Goal: Task Accomplishment & Management: Use online tool/utility

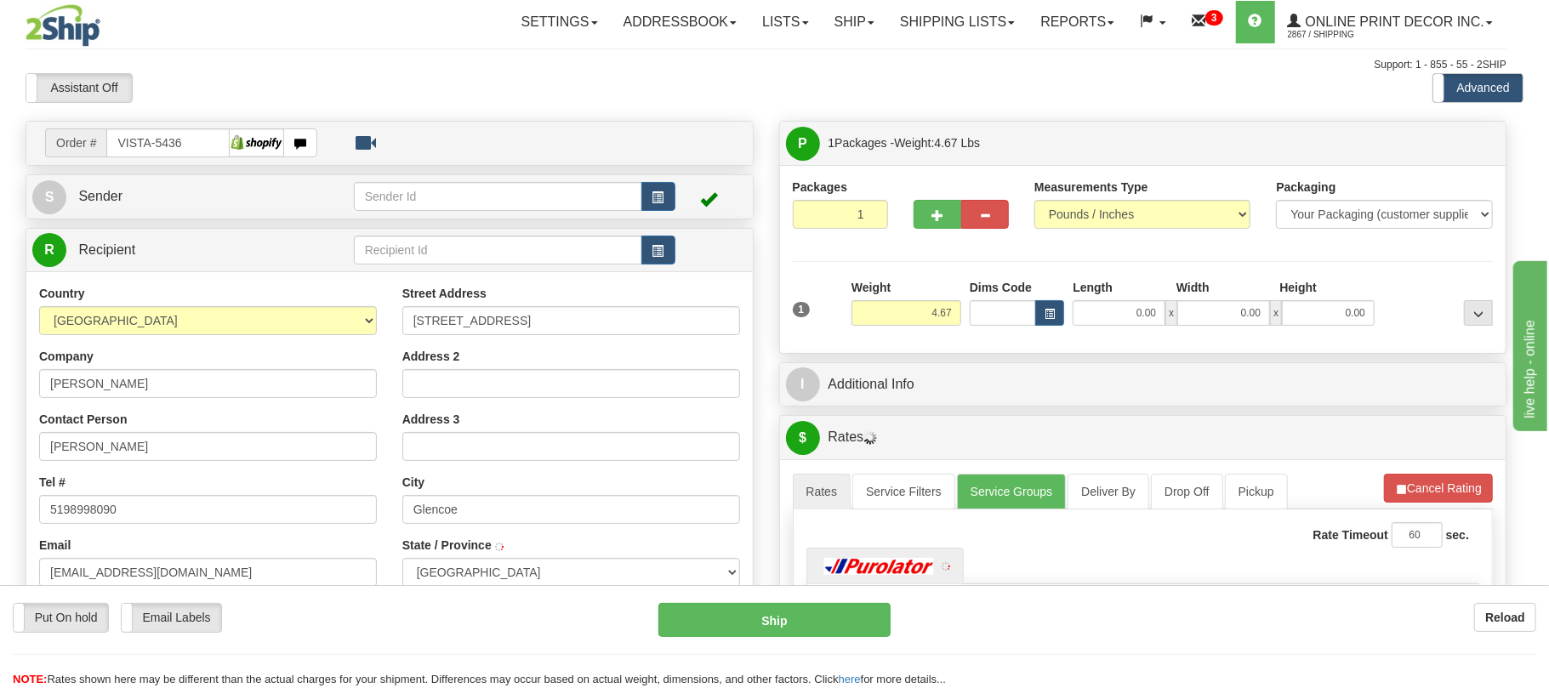
type input "GLENCOE"
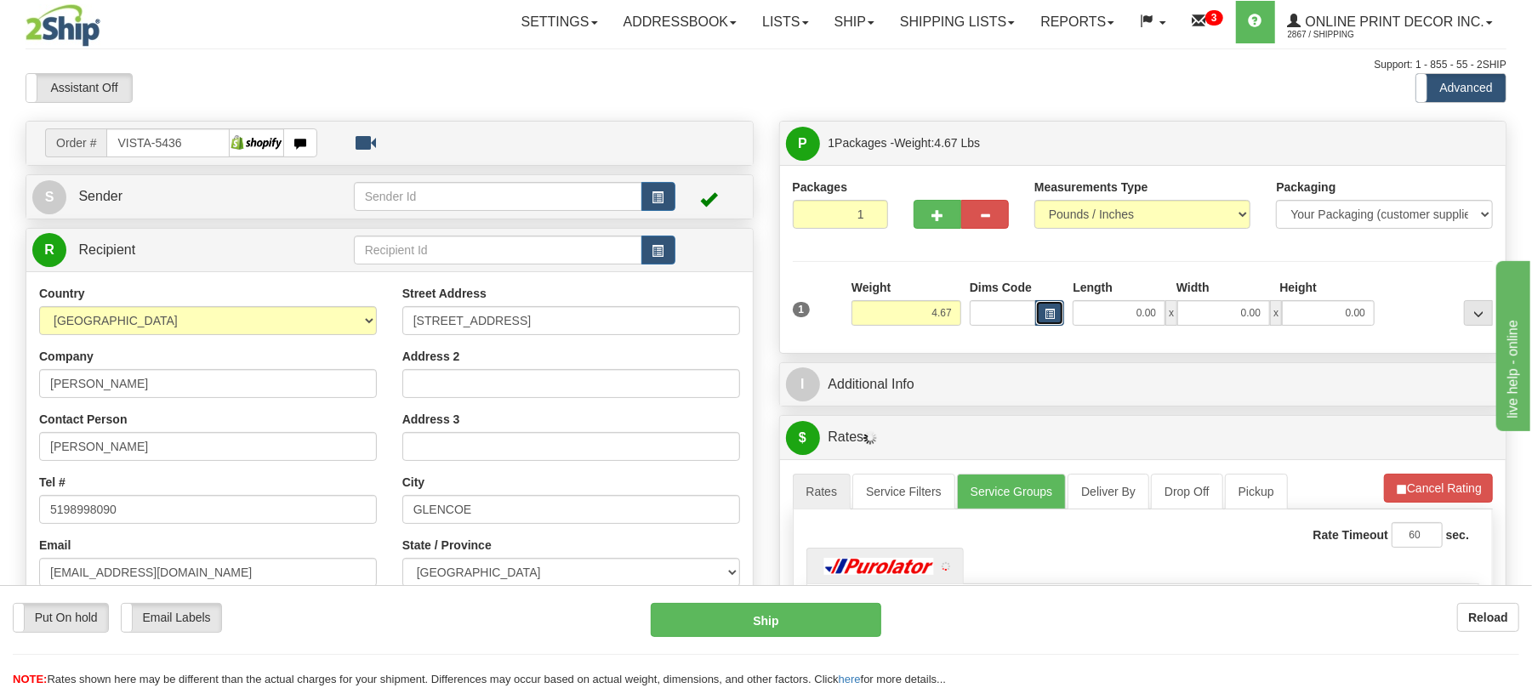
click at [1046, 314] on span "button" at bounding box center [1050, 314] width 10 height 9
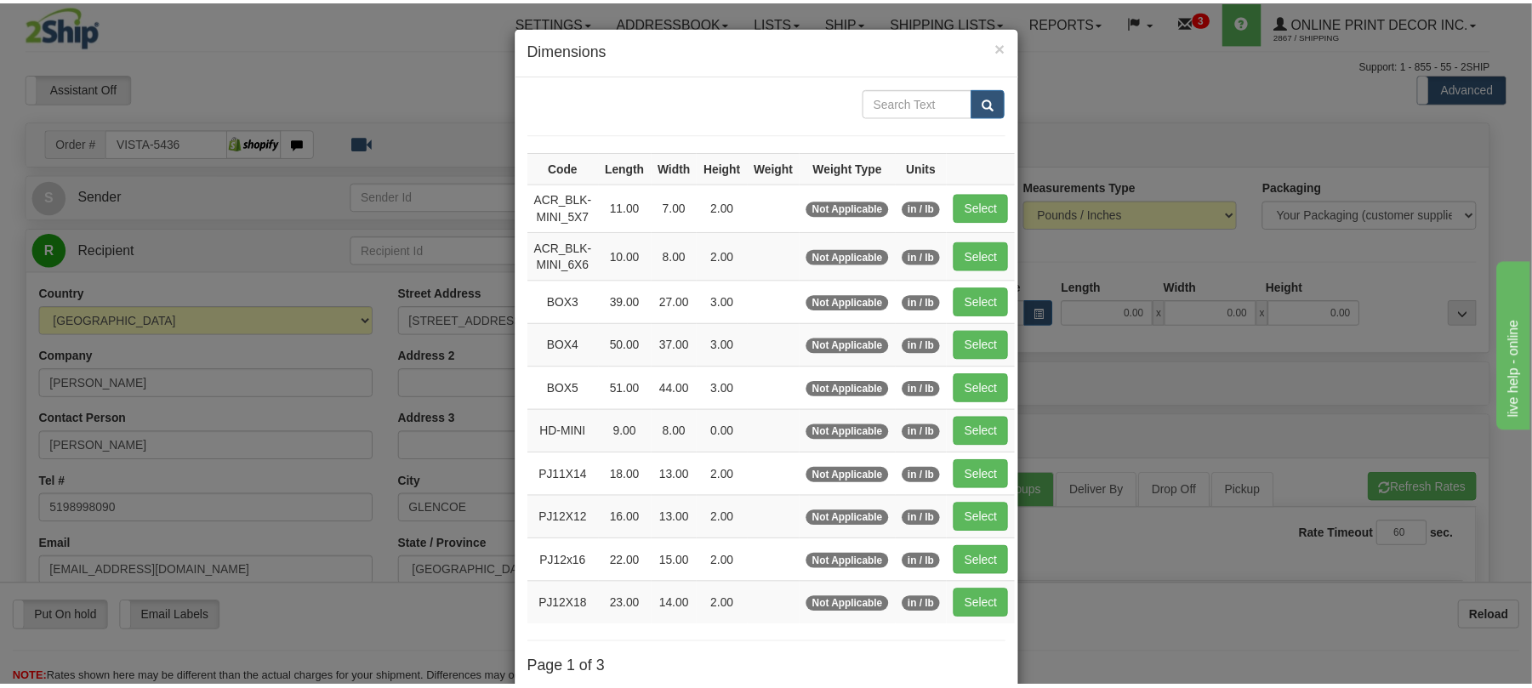
scroll to position [113, 0]
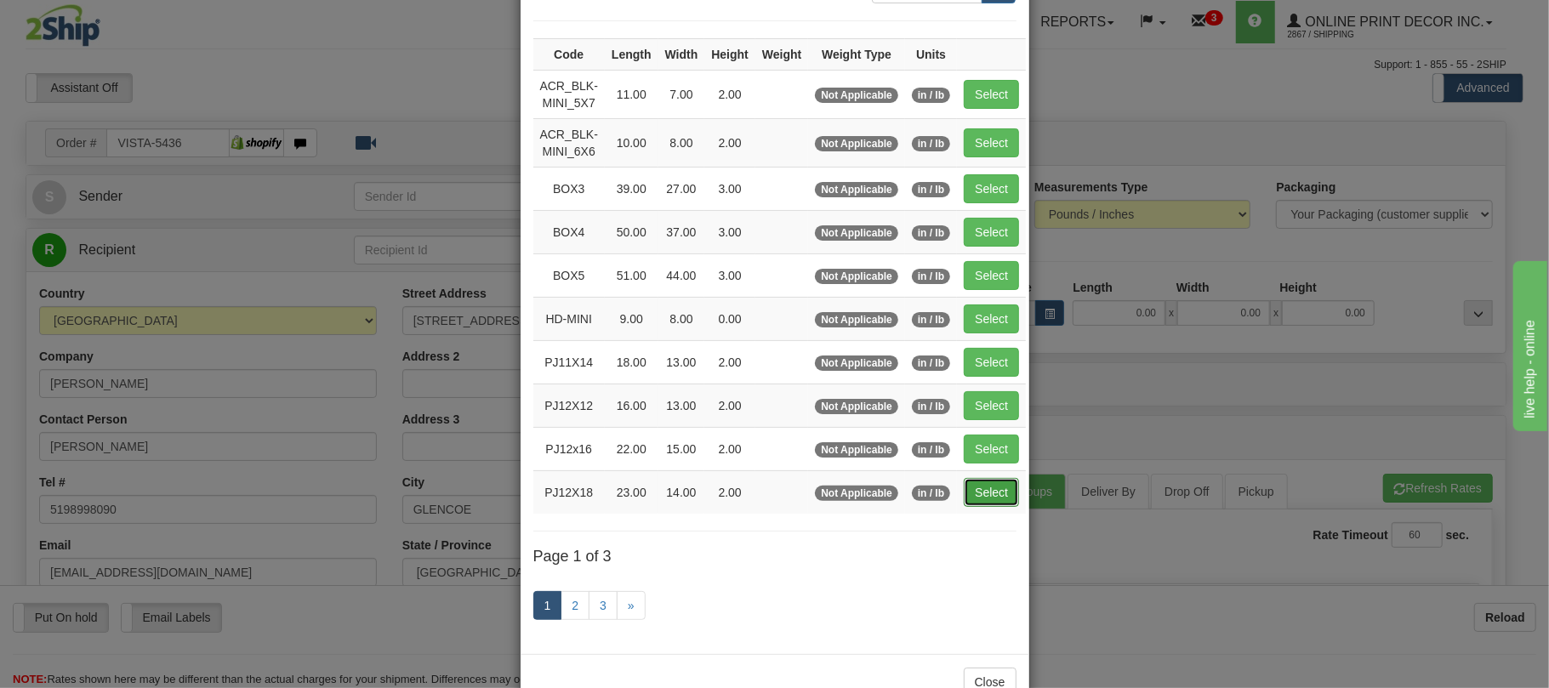
click at [1008, 504] on button "Select" at bounding box center [991, 492] width 55 height 29
type input "PJ12X18"
type input "23.00"
type input "14.00"
type input "2.00"
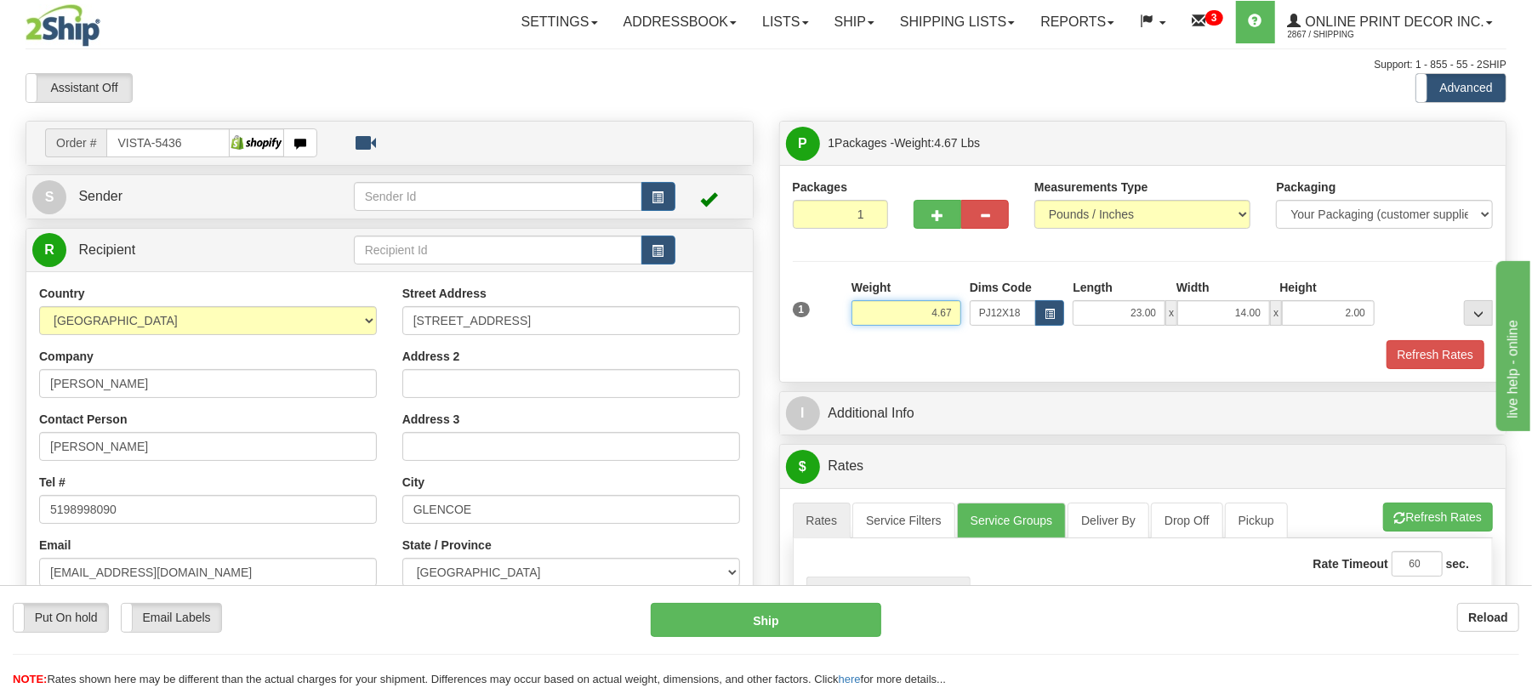
drag, startPoint x: 956, startPoint y: 316, endPoint x: 886, endPoint y: 296, distance: 73.5
click at [890, 296] on div "Weight 4.67" at bounding box center [906, 302] width 110 height 47
type input "7.98"
click at [1416, 356] on button "Refresh Rates" at bounding box center [1436, 354] width 98 height 29
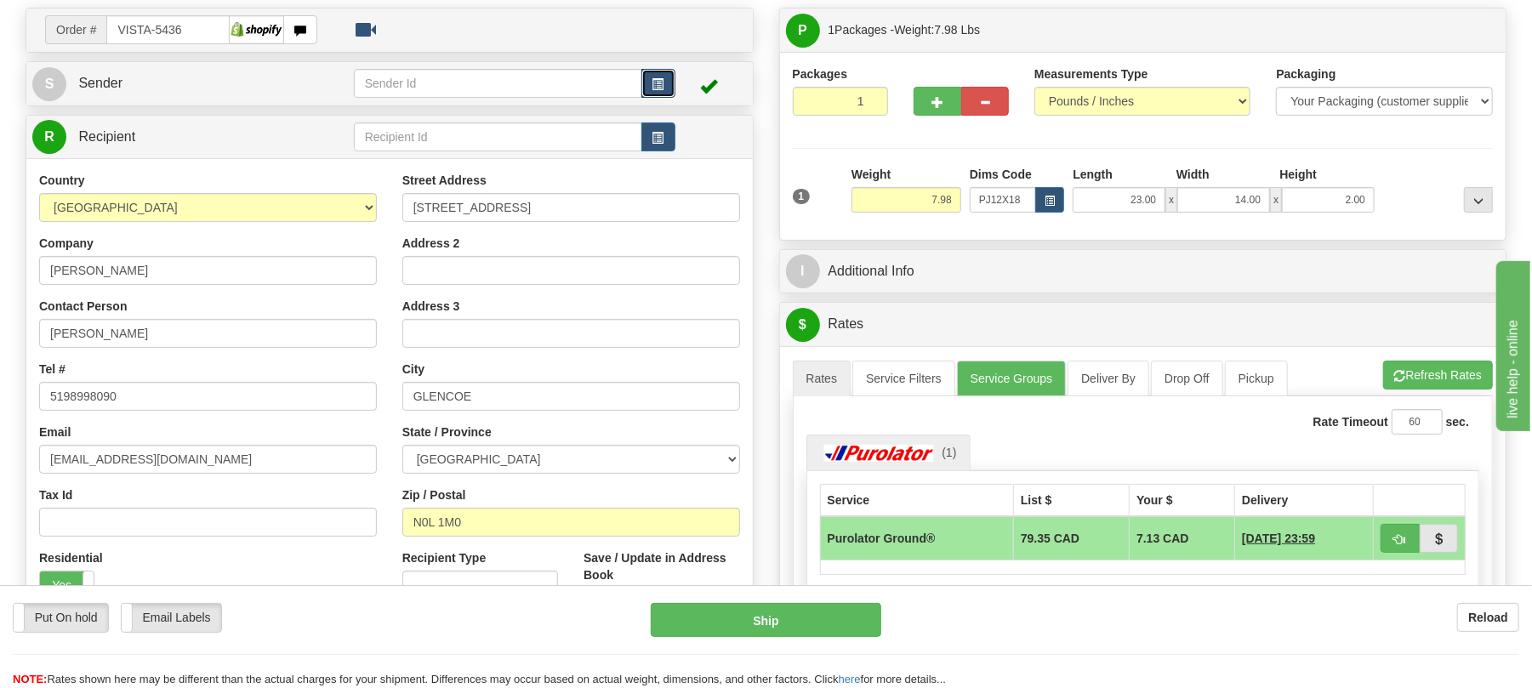
click at [653, 88] on span "button" at bounding box center [658, 84] width 12 height 11
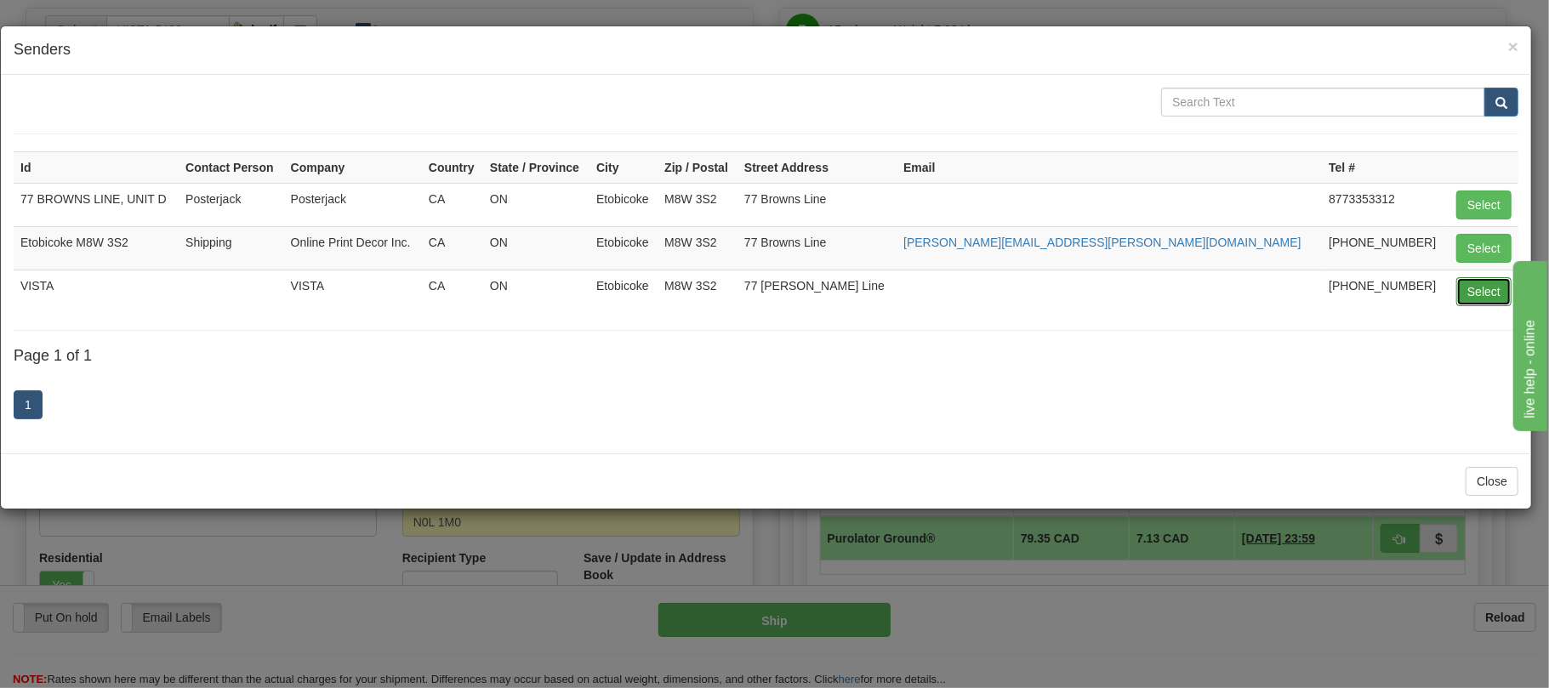
click at [1485, 300] on button "Select" at bounding box center [1483, 291] width 55 height 29
type input "VISTA"
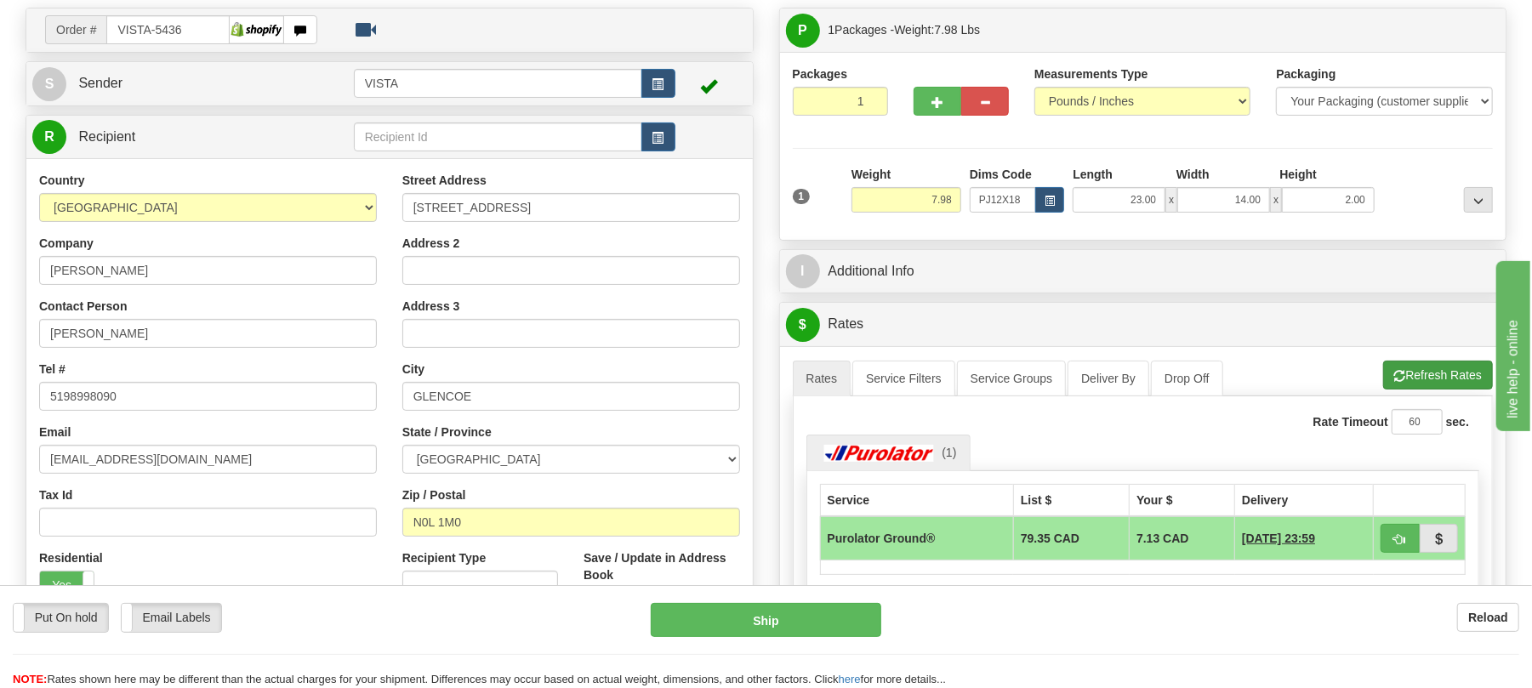
click at [0, 0] on button "Cancel Rating" at bounding box center [0, 0] width 0 height 0
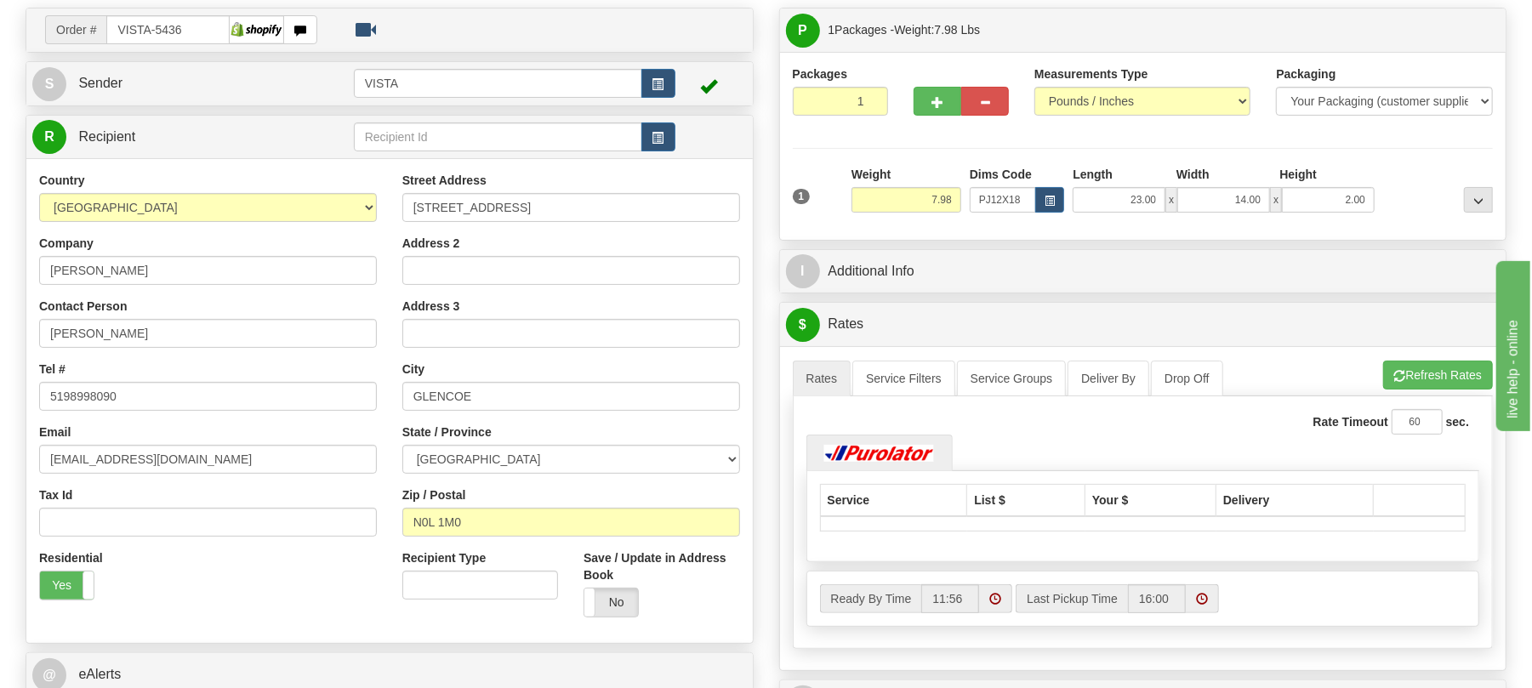
scroll to position [340, 0]
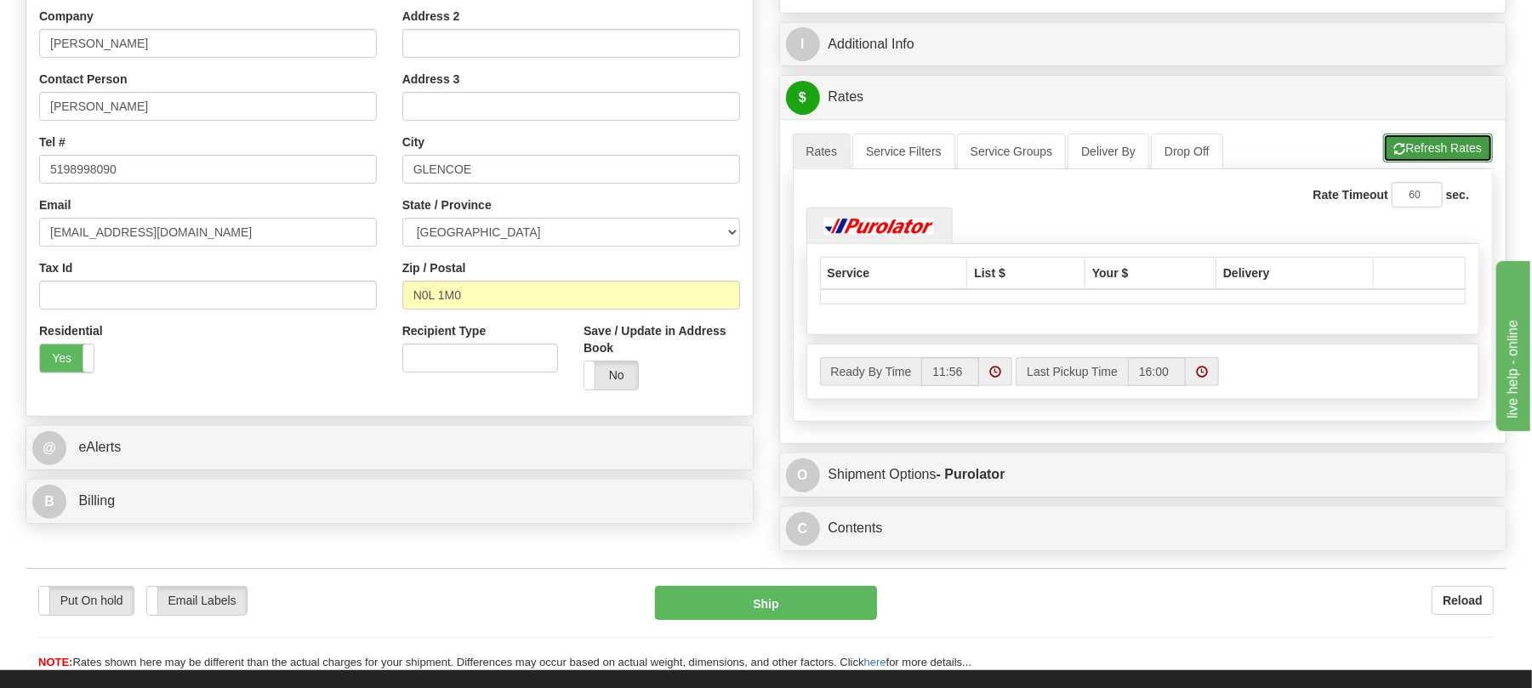
click at [1438, 148] on button "Refresh Rates" at bounding box center [1438, 148] width 110 height 29
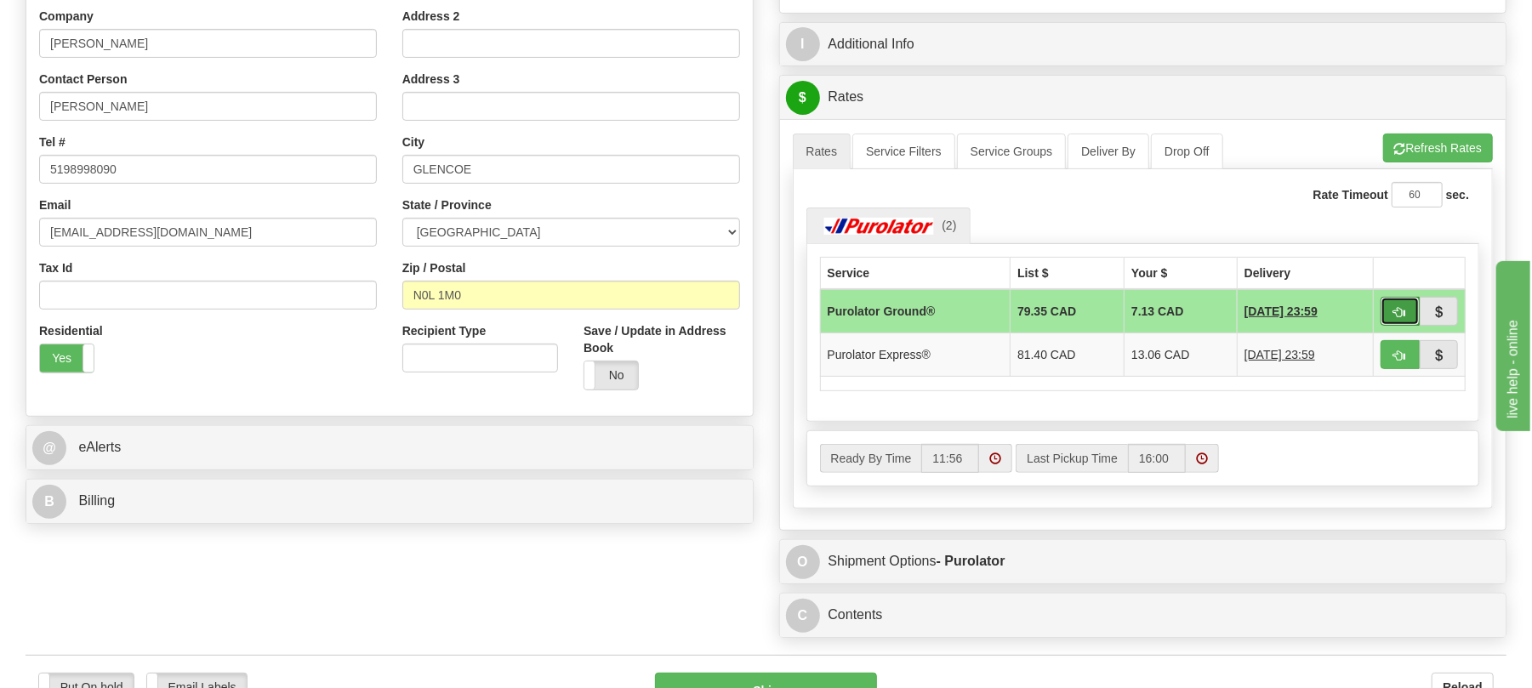
click at [1403, 310] on button "button" at bounding box center [1400, 311] width 39 height 29
type input "260"
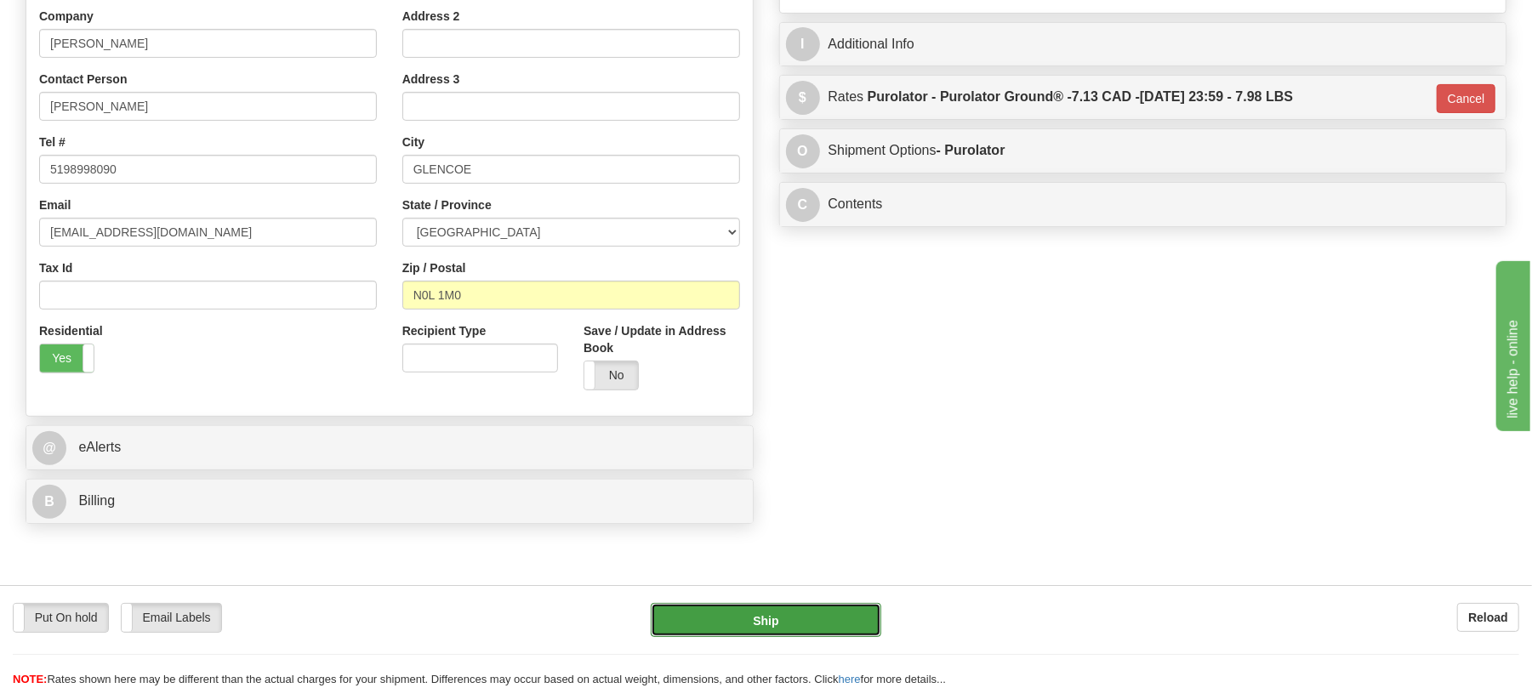
click at [828, 627] on button "Ship" at bounding box center [766, 620] width 230 height 34
